Goal: Go to known website: Access a specific website the user already knows

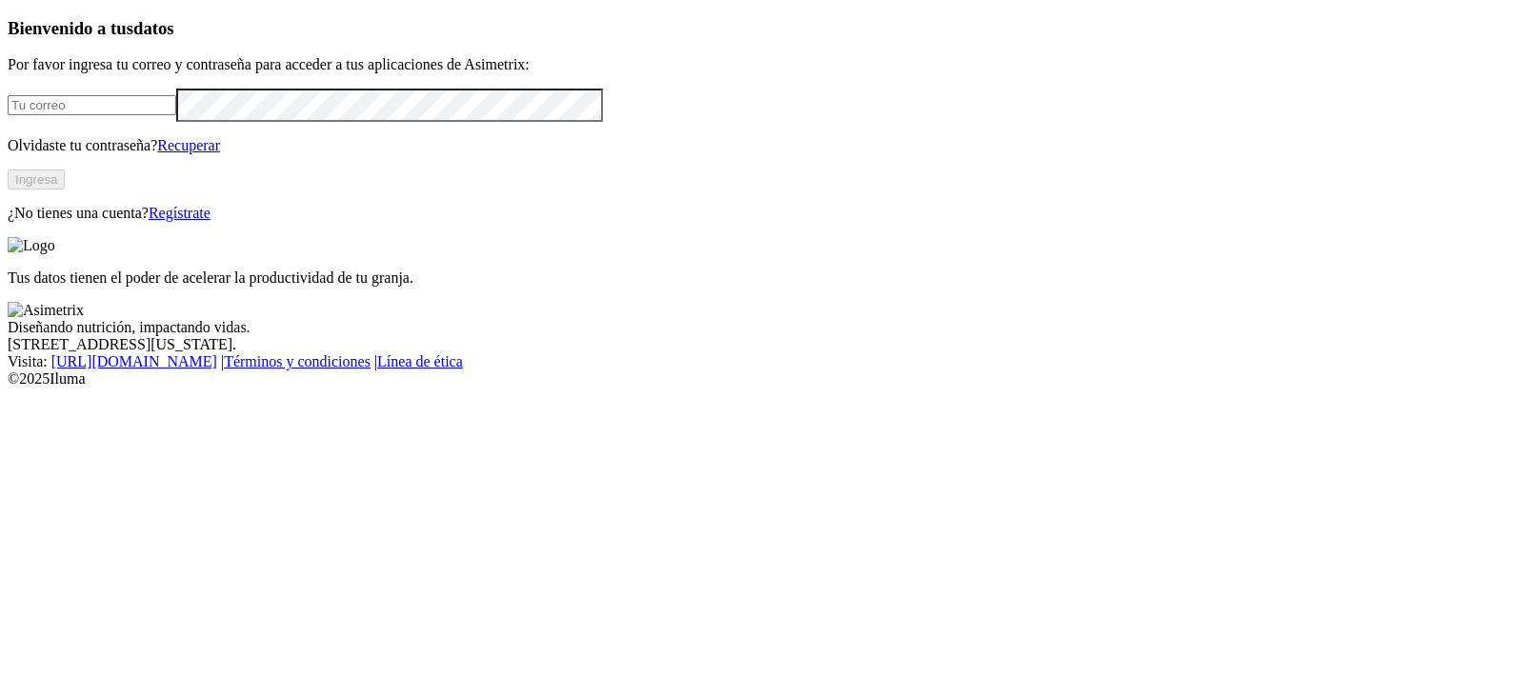
type input "[EMAIL_ADDRESS][PERSON_NAME][DOMAIN_NAME]"
click at [65, 190] on button "Ingresa" at bounding box center [36, 180] width 57 height 20
